Goal: Task Accomplishment & Management: Manage account settings

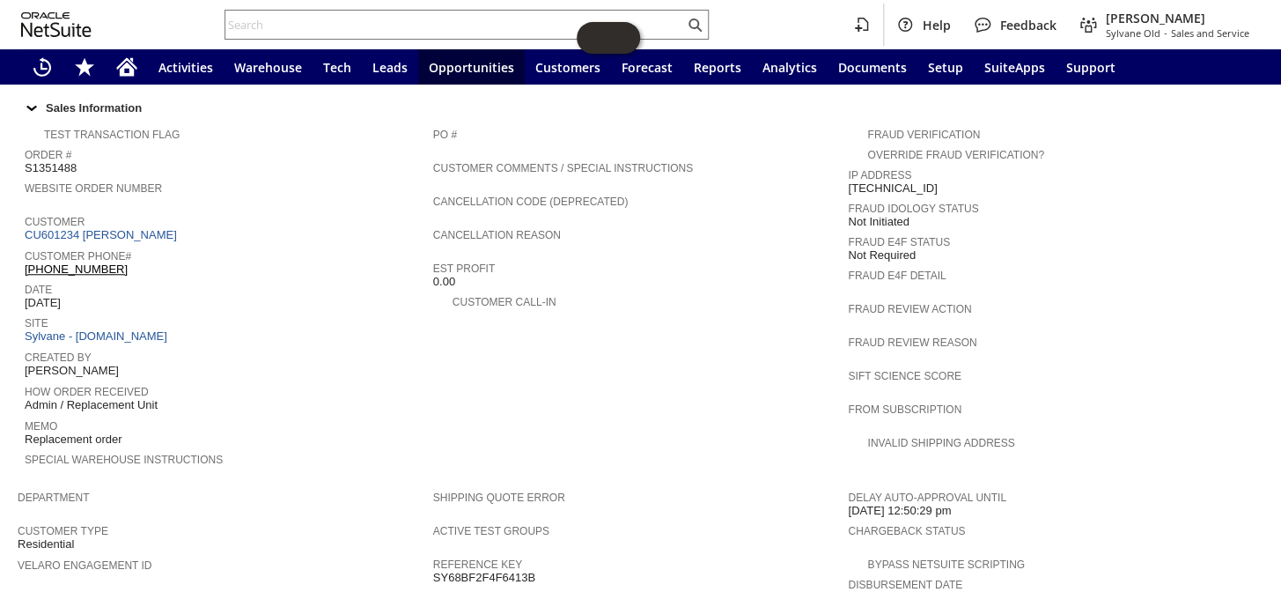
scroll to position [602, 0]
click at [133, 226] on link "CU601234 Jeanne M Biber" at bounding box center [103, 232] width 157 height 13
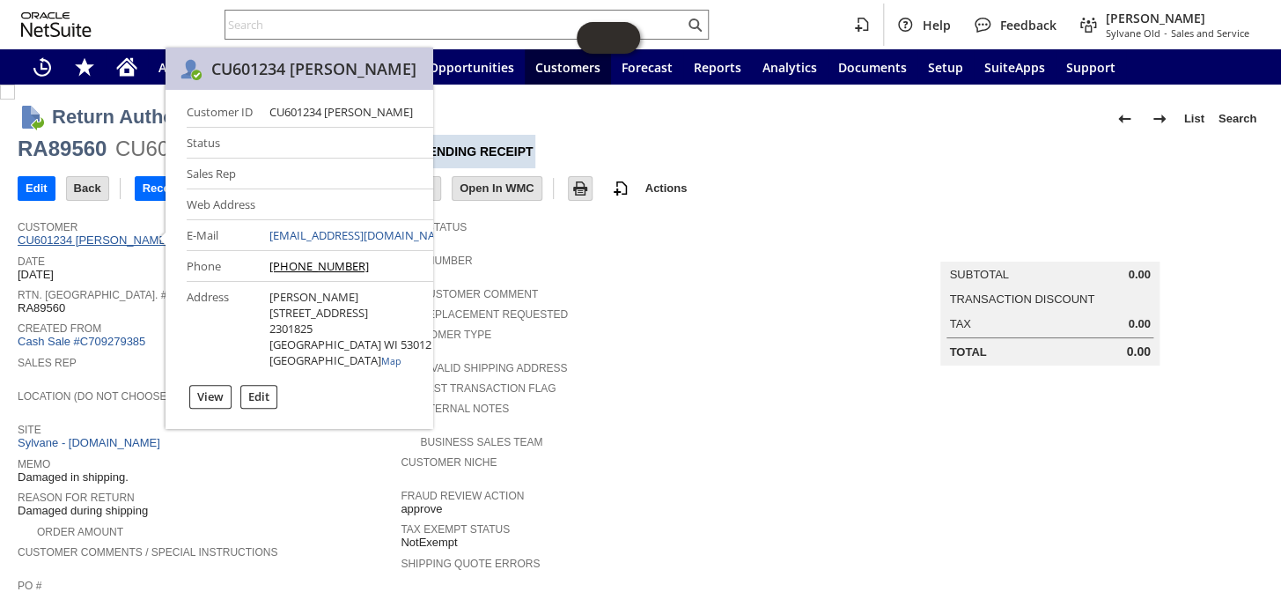
click at [132, 241] on link "CU601234 Jeanne M Biber" at bounding box center [96, 239] width 157 height 13
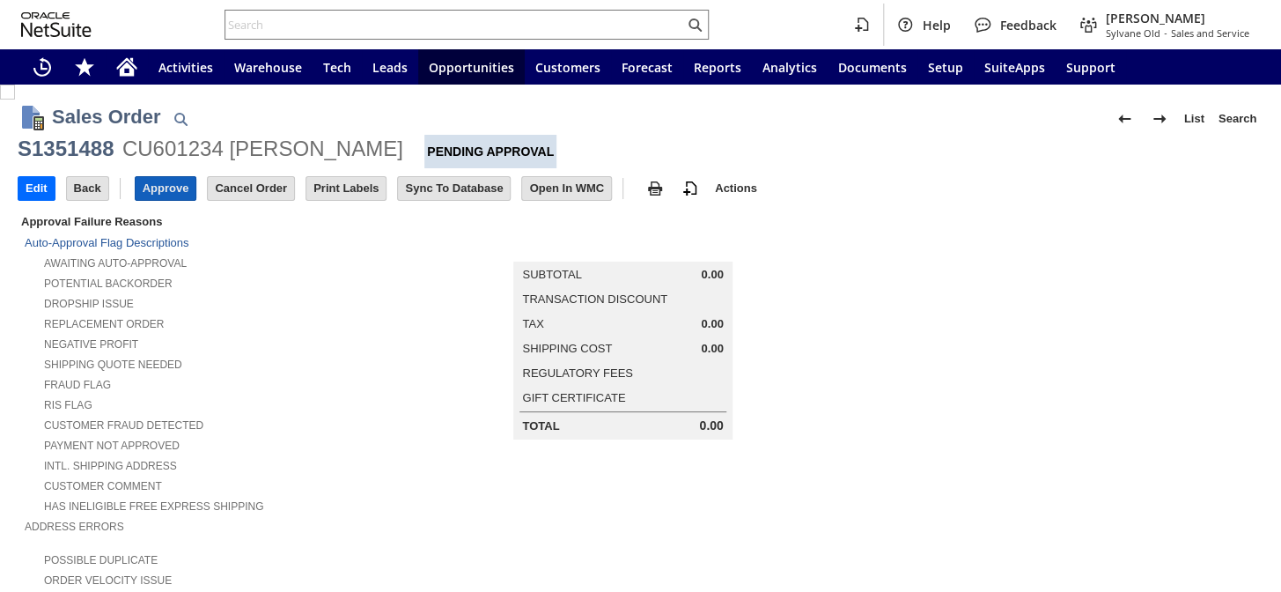
click at [176, 186] on input "Approve" at bounding box center [166, 188] width 61 height 23
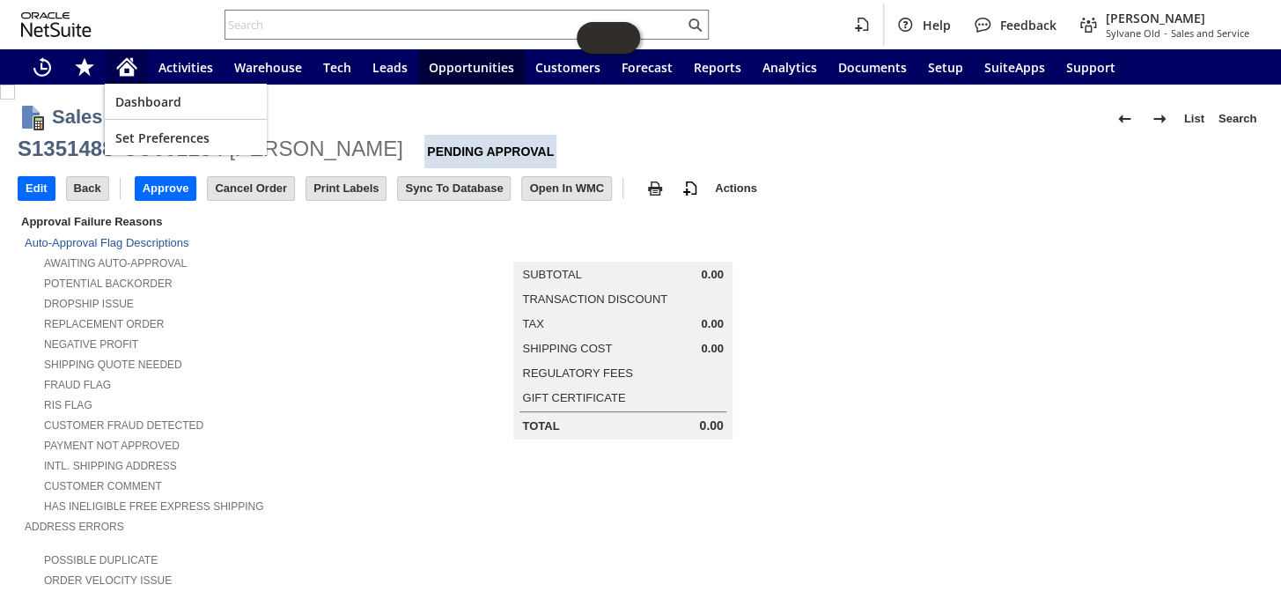
click at [129, 70] on icon "Home" at bounding box center [127, 69] width 14 height 13
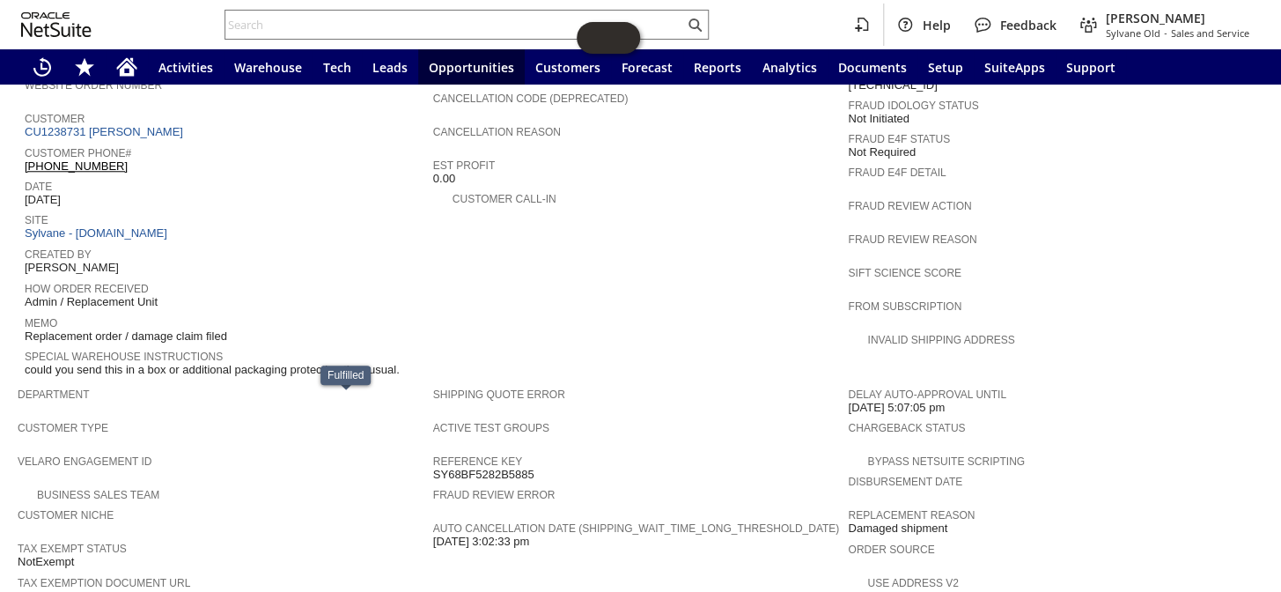
scroll to position [653, 0]
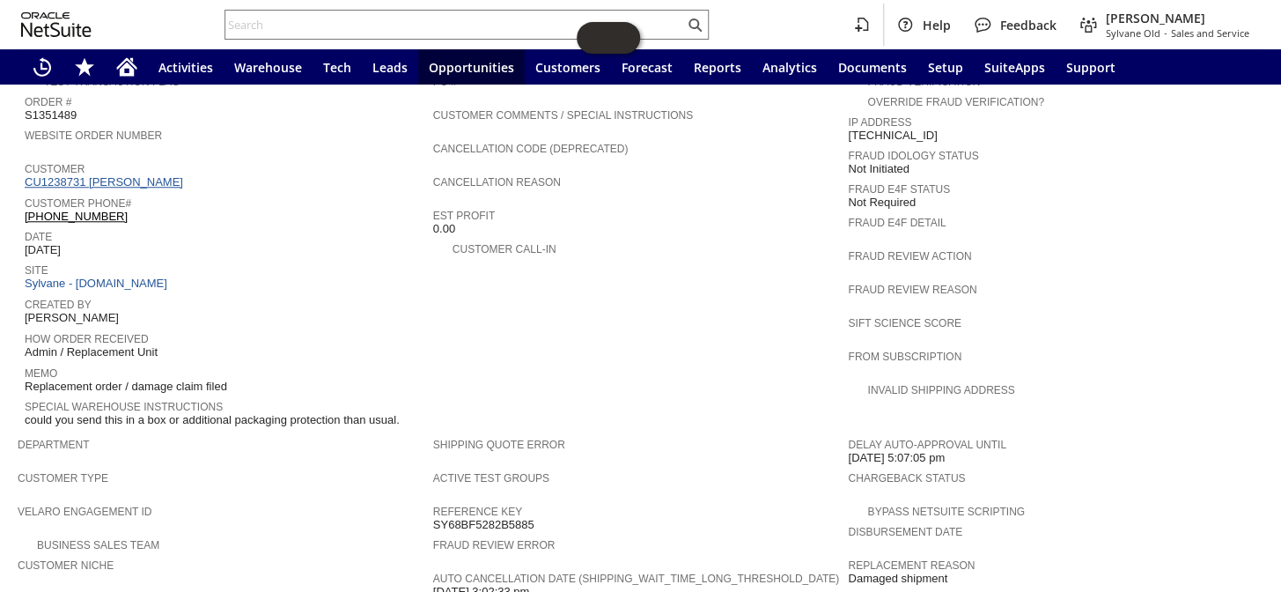
click at [136, 175] on link "CU1238731 [PERSON_NAME]" at bounding box center [106, 181] width 163 height 13
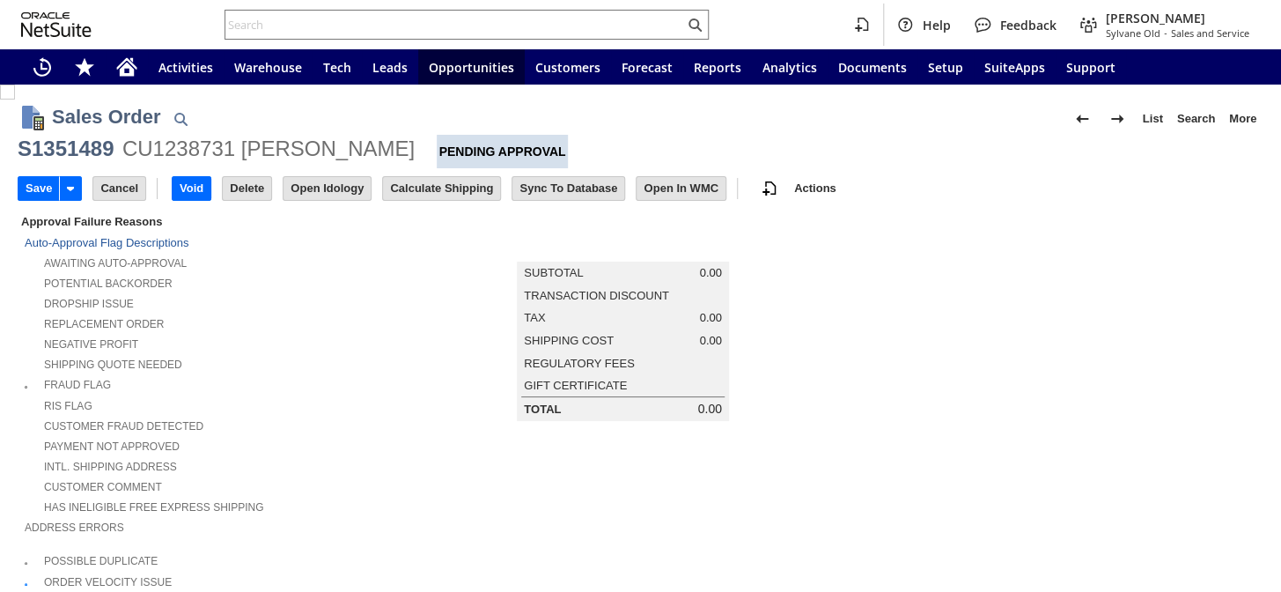
type input "Add"
type input "Copy Previous"
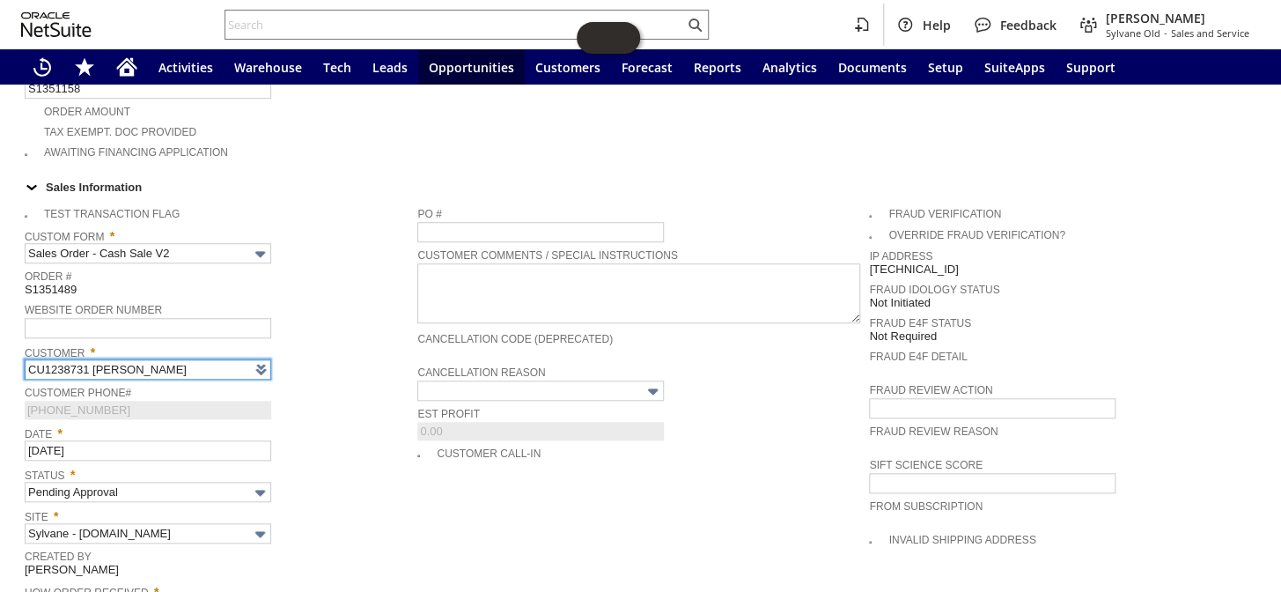
type input "Intelligent Recommendations¹⁰"
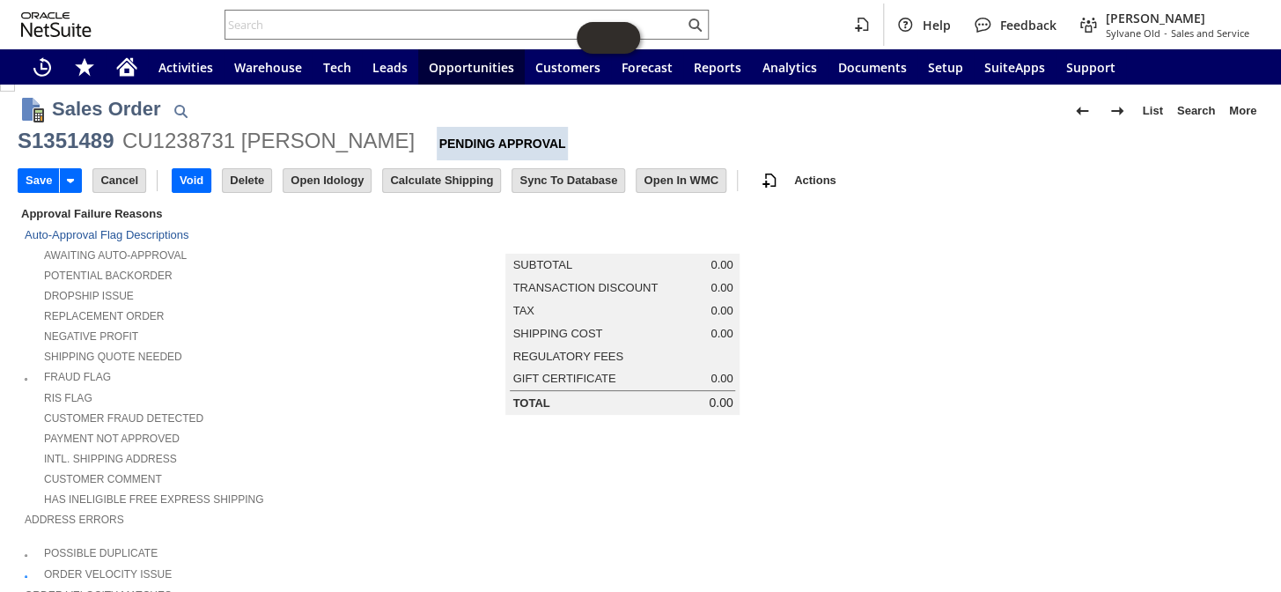
scroll to position [0, 0]
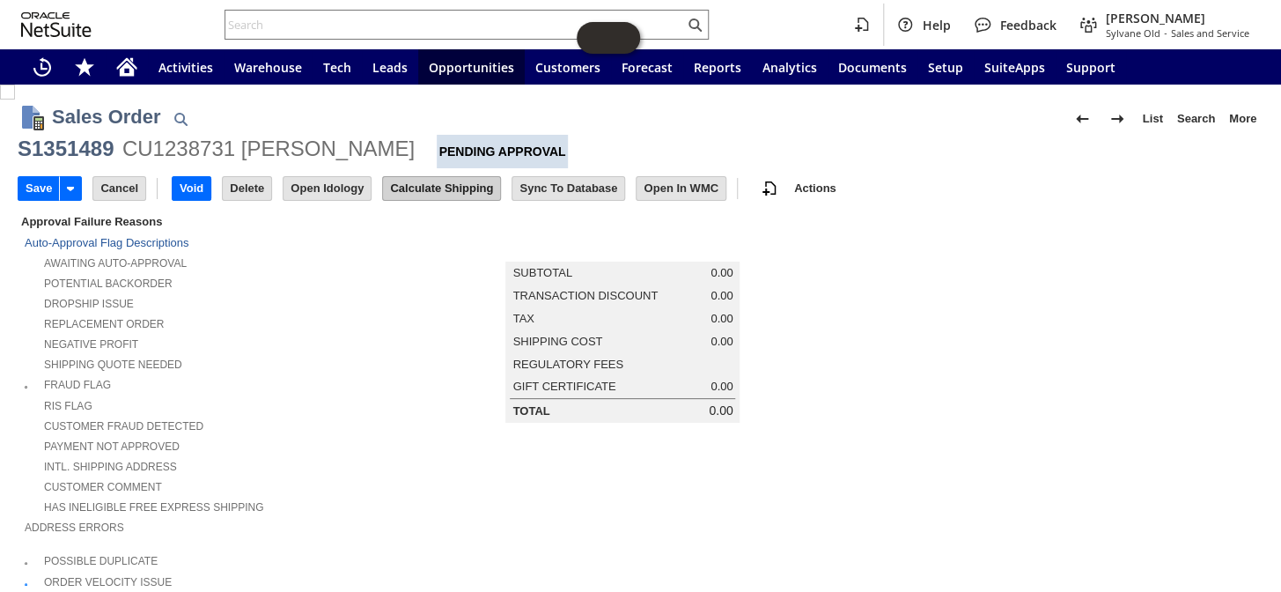
click at [447, 185] on input "Calculate Shipping" at bounding box center [441, 188] width 117 height 23
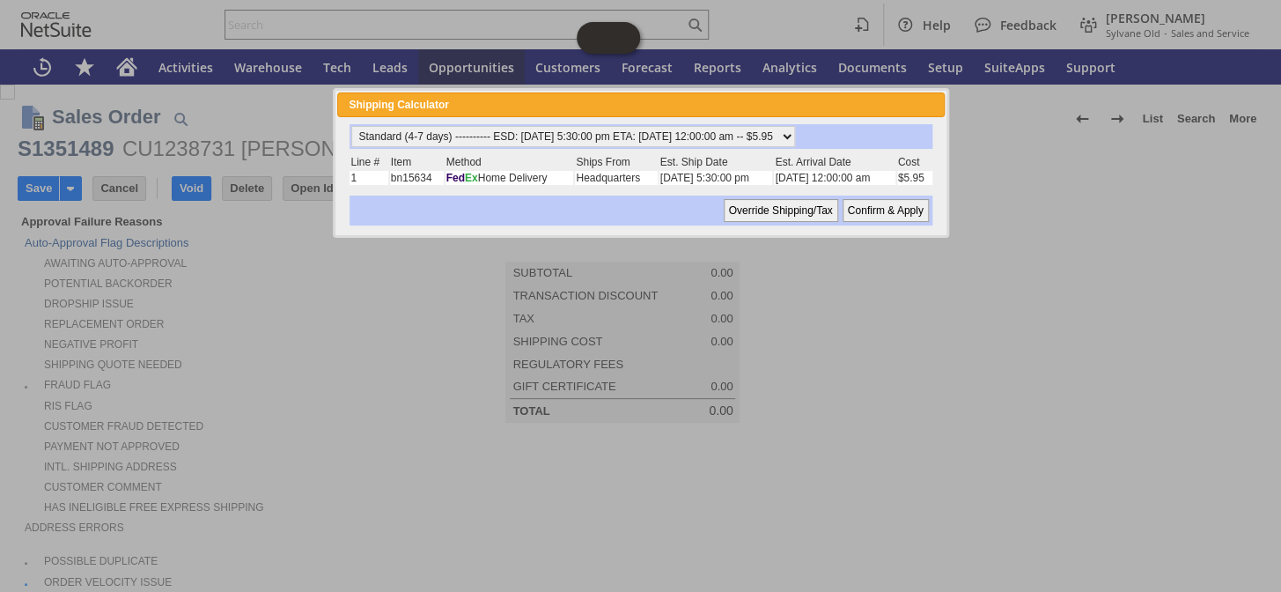
click at [871, 204] on input "Confirm & Apply" at bounding box center [886, 210] width 86 height 23
type input "Add"
type input "Copy Previous"
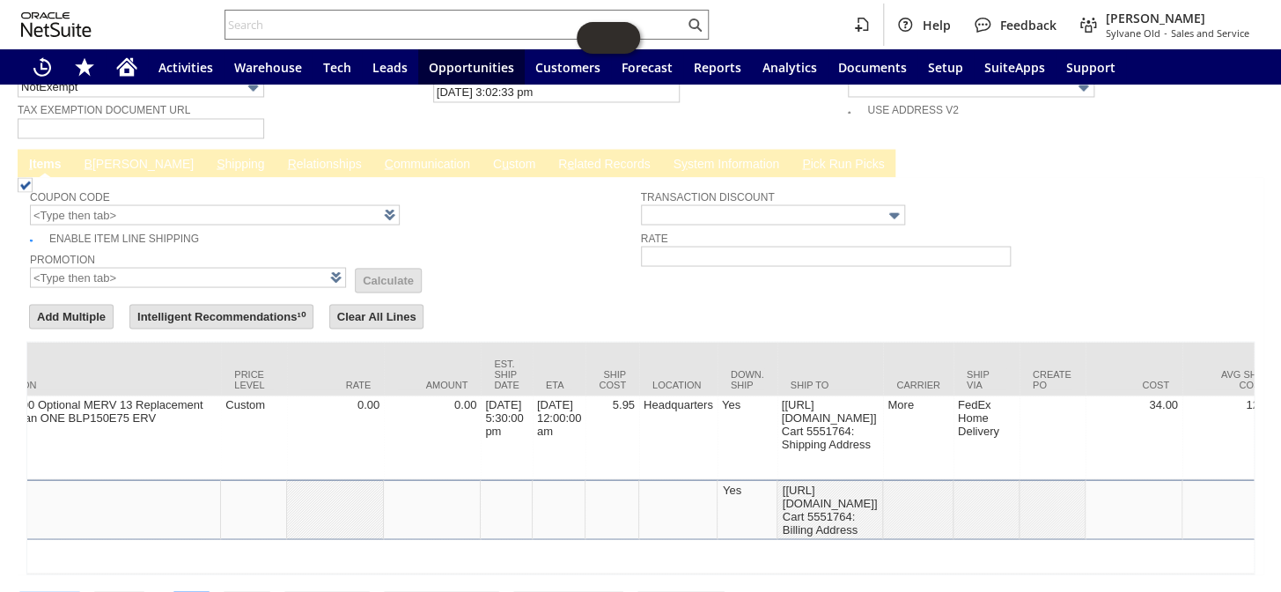
scroll to position [0, 1090]
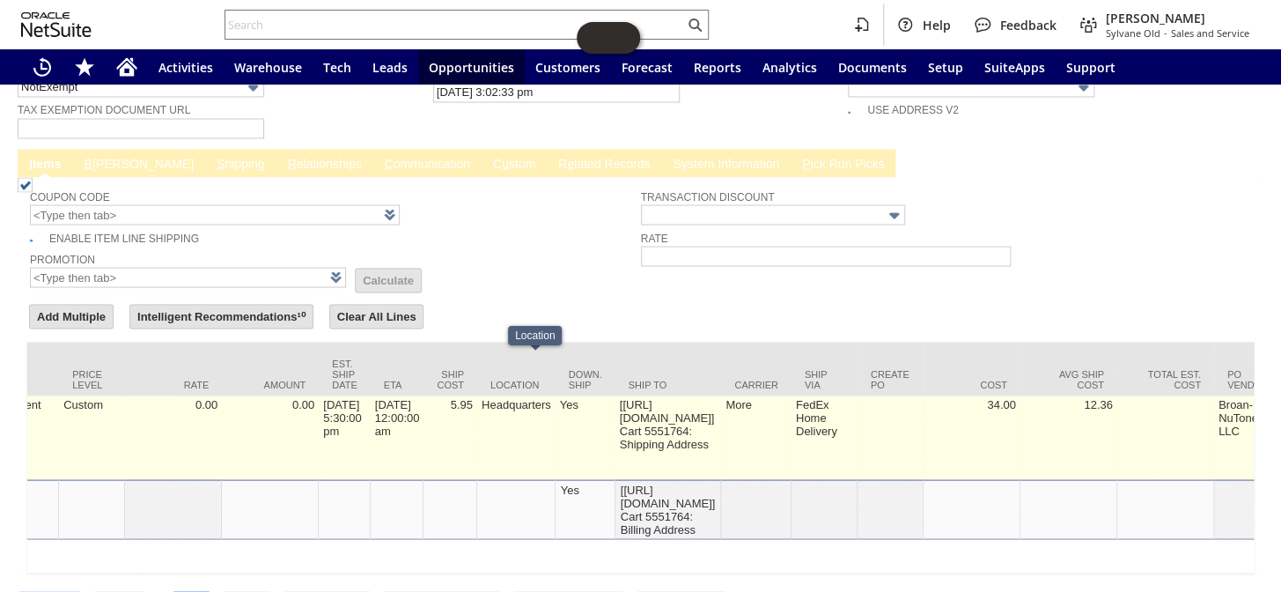
click at [477, 395] on td "5.95" at bounding box center [450, 437] width 54 height 84
type input "5.95"
type input "bn15634"
type input "OK"
type input "Make Copy"
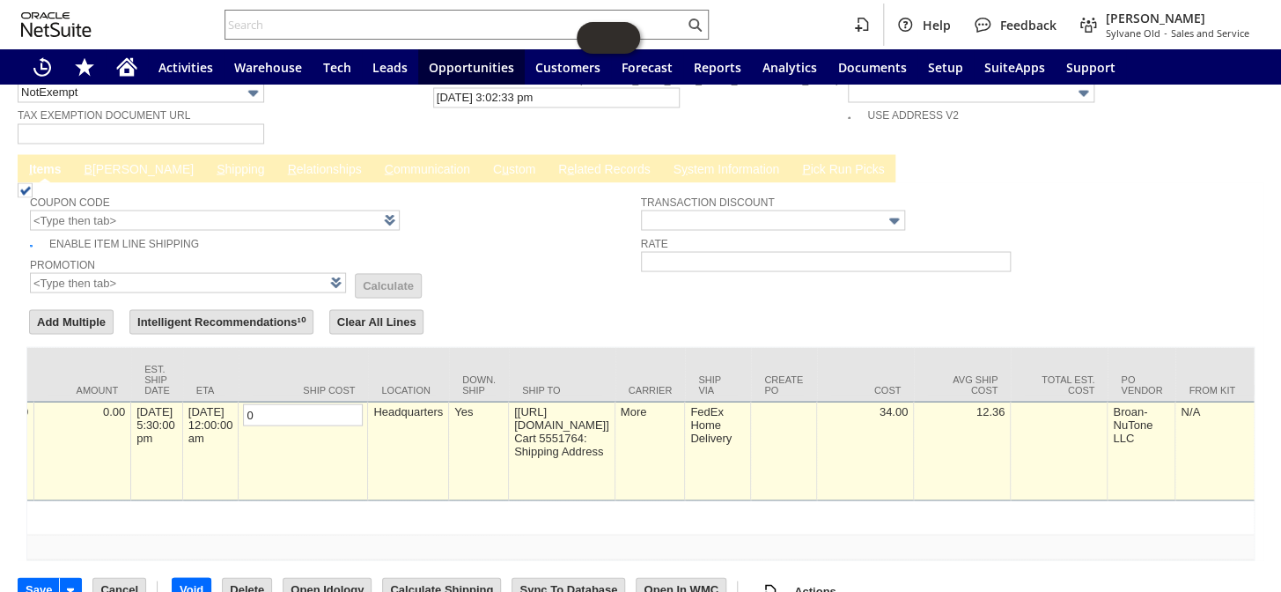
scroll to position [0, 0]
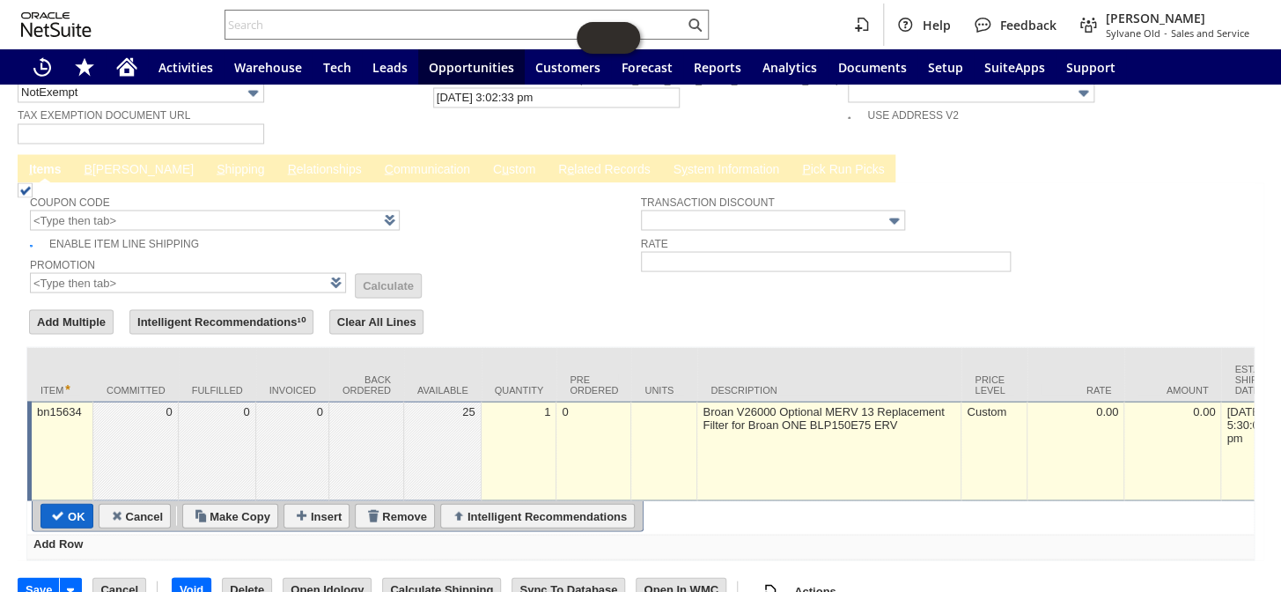
type input "0"
click at [69, 504] on input "OK" at bounding box center [66, 515] width 51 height 23
type input "Add"
type input "Copy Previous"
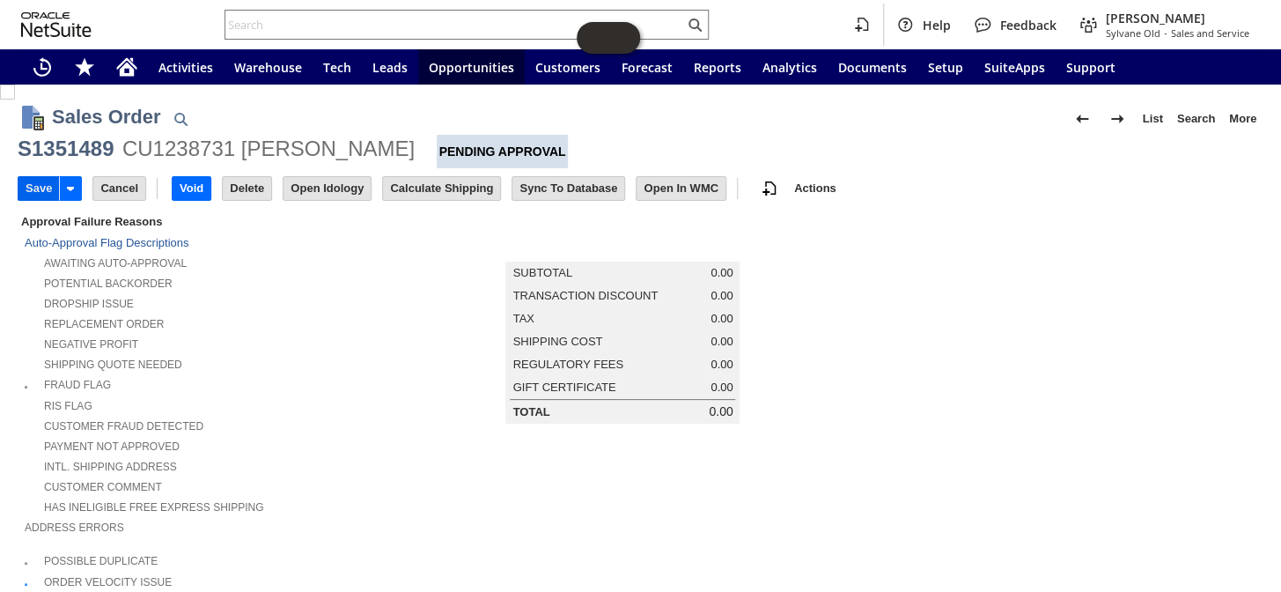
click at [35, 183] on input "Save" at bounding box center [38, 188] width 40 height 23
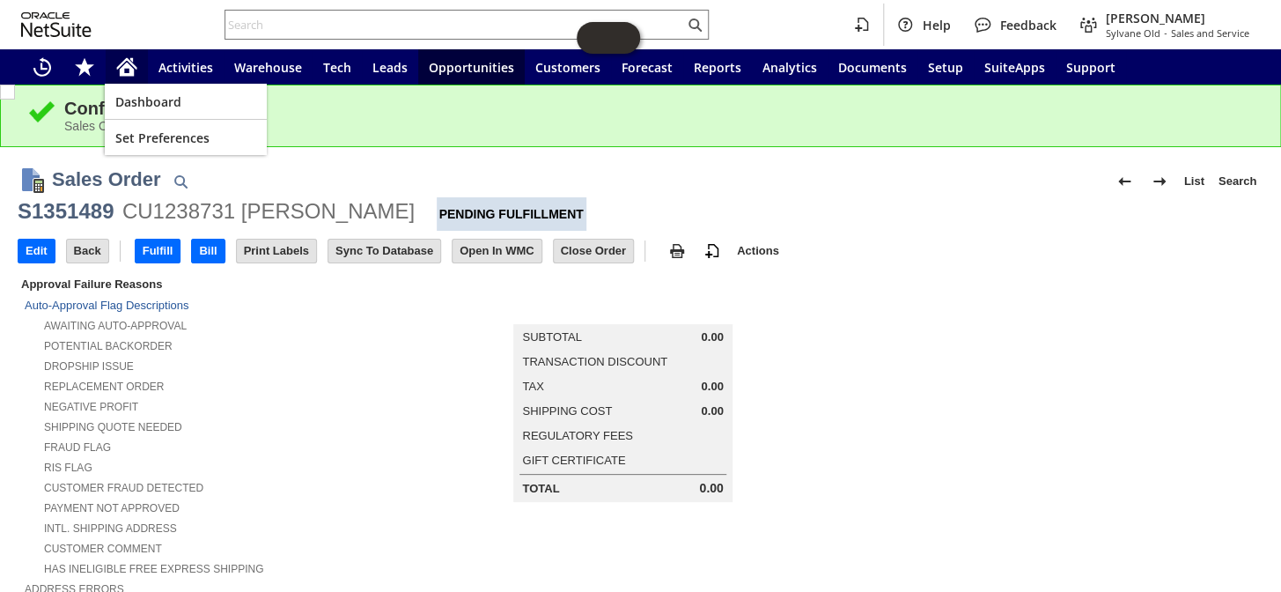
click at [123, 57] on icon "Home" at bounding box center [126, 66] width 21 height 21
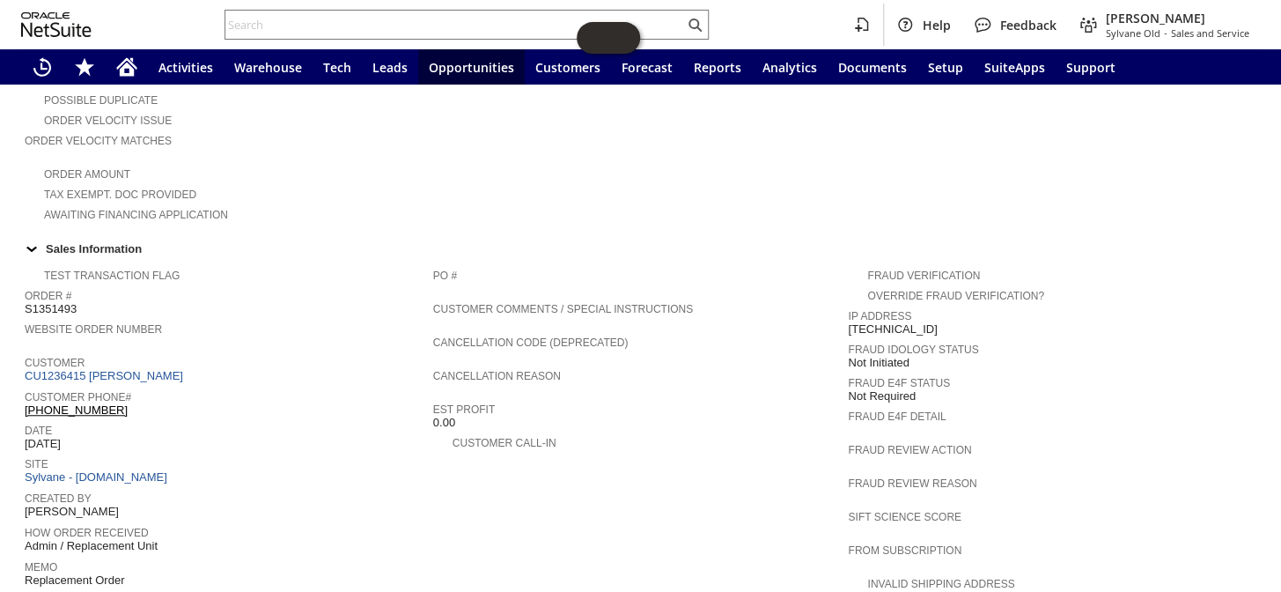
scroll to position [400, 0]
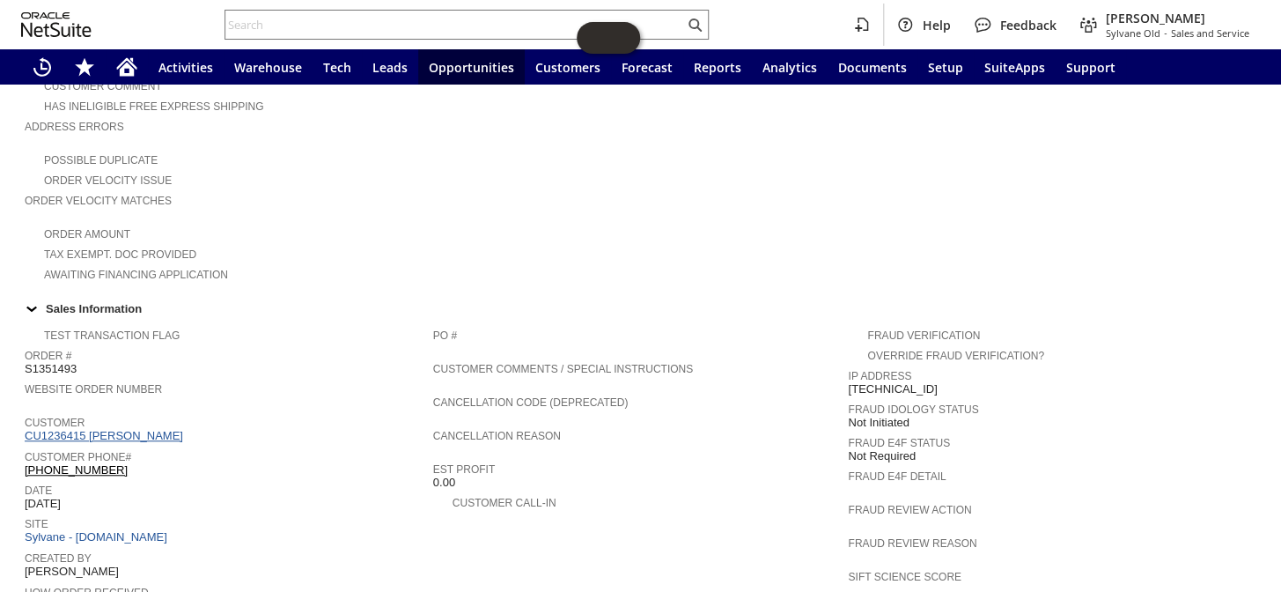
click at [150, 429] on link "CU1236415 [PERSON_NAME]" at bounding box center [106, 435] width 163 height 13
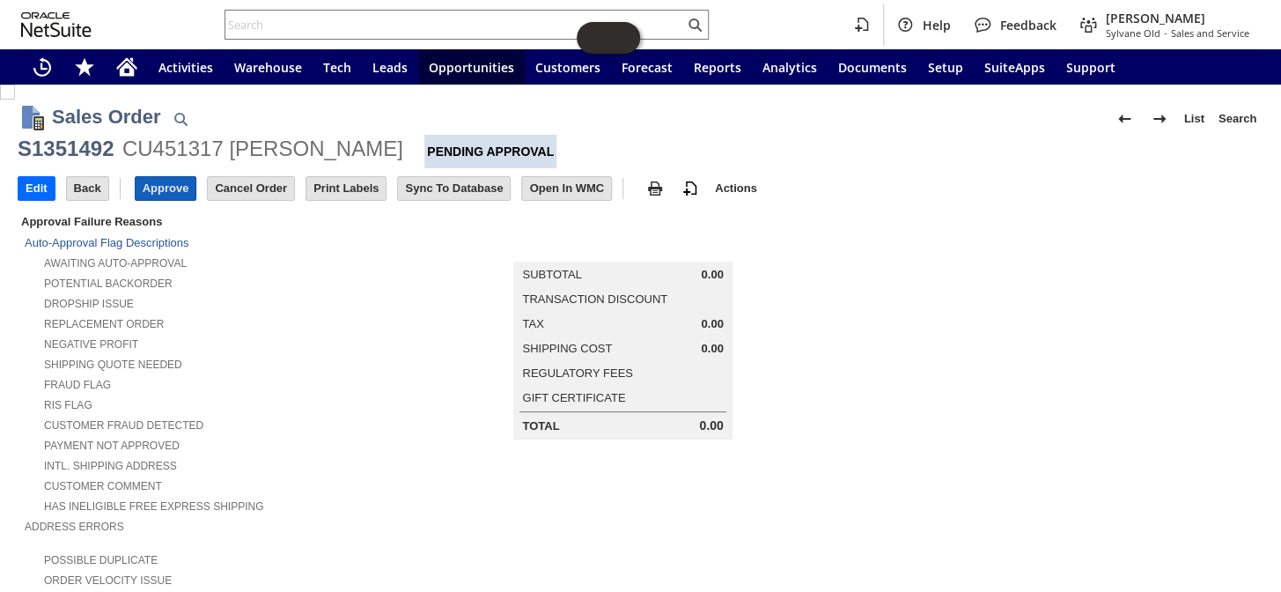
click at [170, 185] on input "Approve" at bounding box center [166, 188] width 61 height 23
click at [125, 66] on icon "Home" at bounding box center [127, 69] width 14 height 13
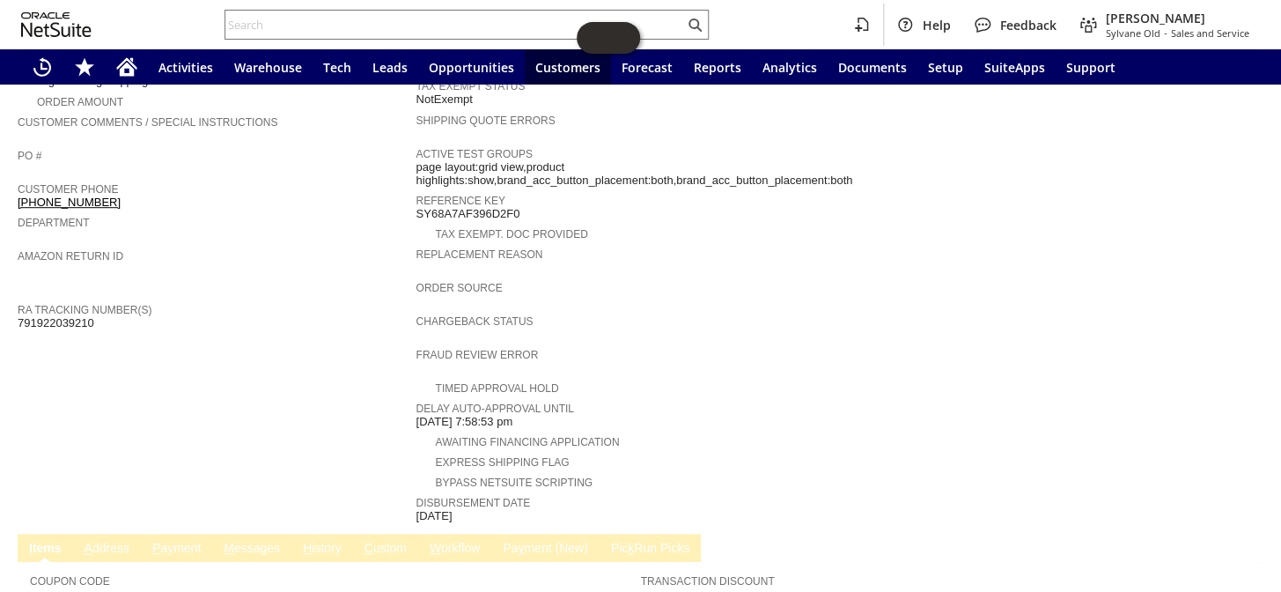
scroll to position [355, 0]
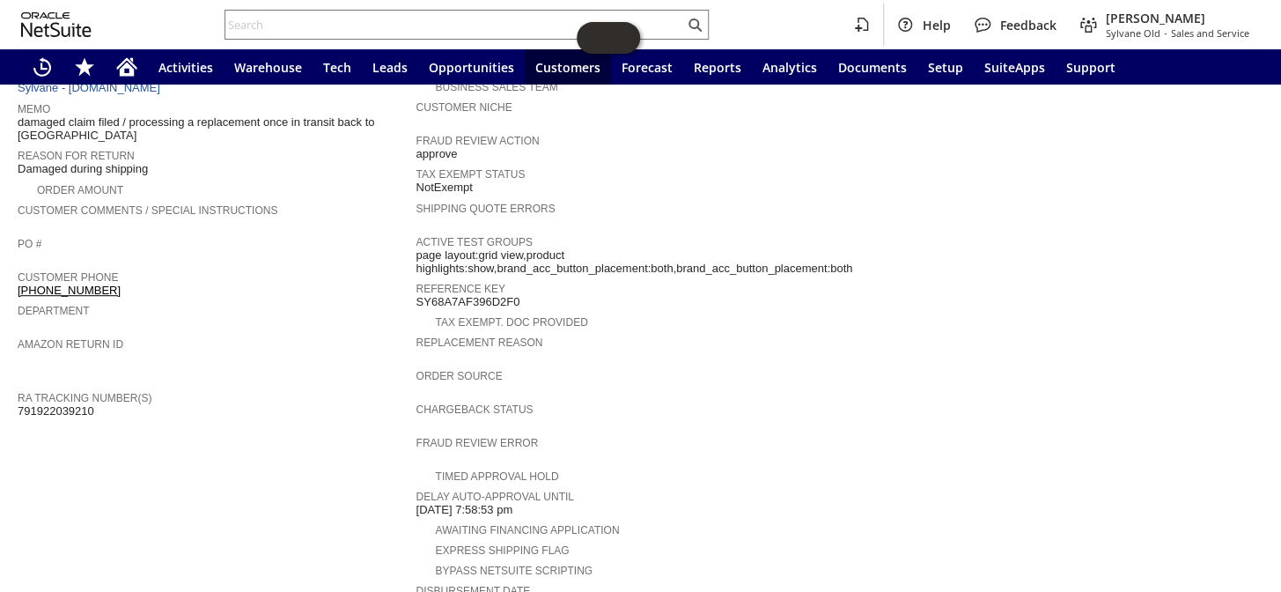
click at [70, 404] on span "791922039210" at bounding box center [56, 411] width 77 height 14
copy span "791922039210"
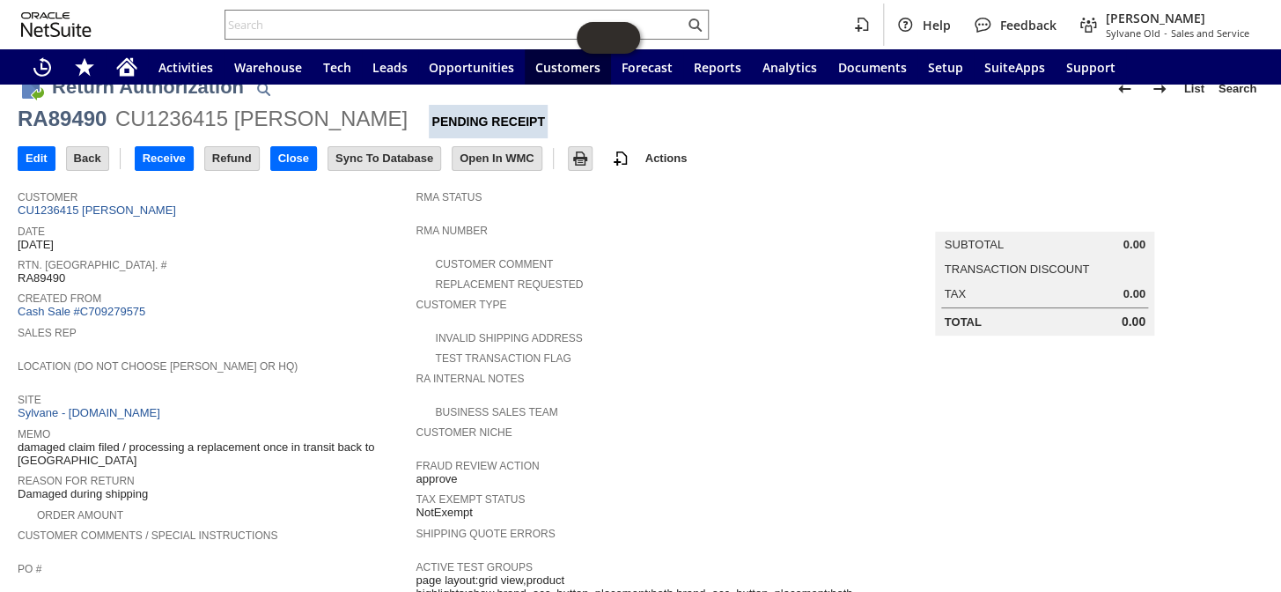
scroll to position [0, 0]
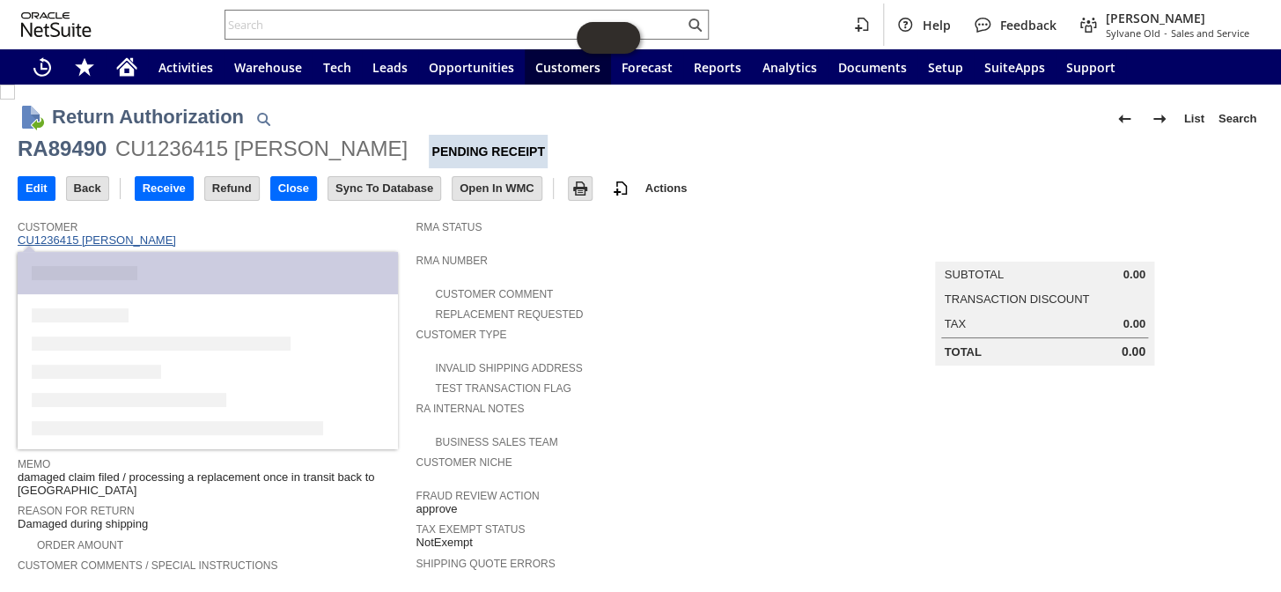
click at [92, 241] on link "CU1236415 Quinn VaVerka" at bounding box center [99, 239] width 163 height 13
